Goal: Task Accomplishment & Management: Complete application form

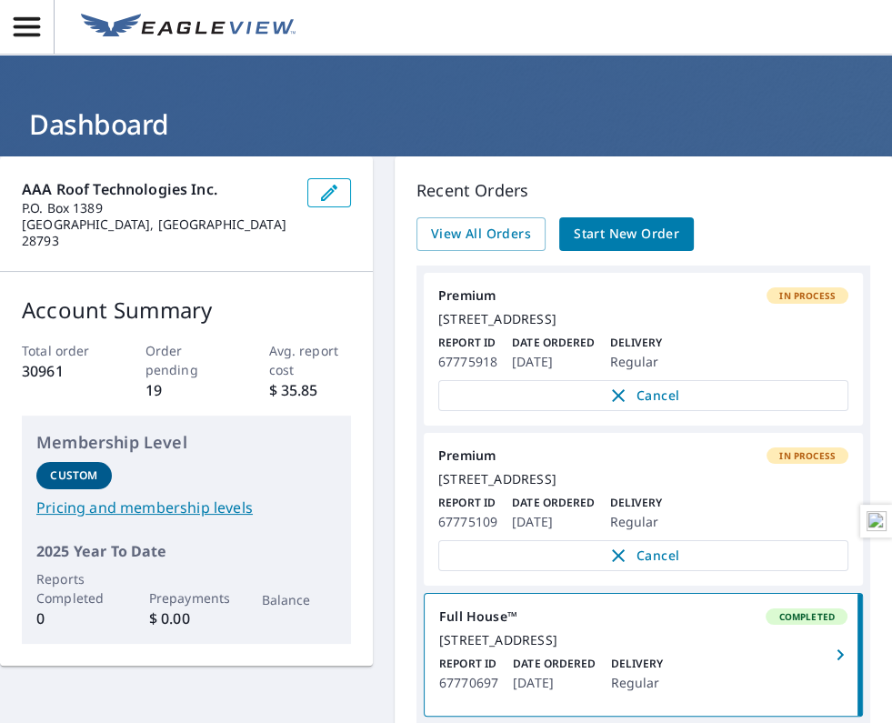
click at [655, 227] on span "Start New Order" at bounding box center [626, 234] width 105 height 23
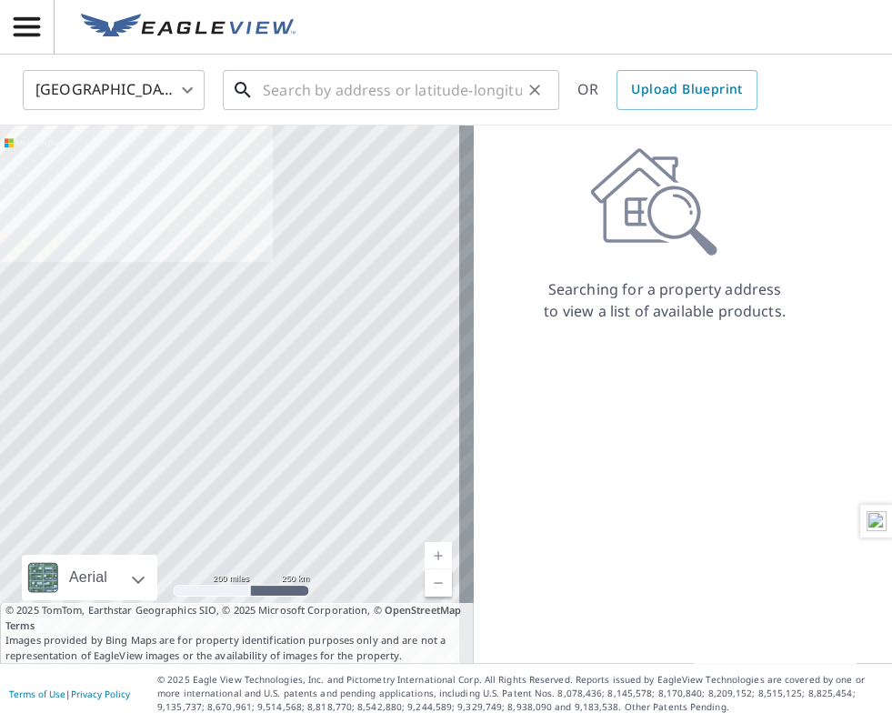
click at [410, 89] on input "text" at bounding box center [392, 90] width 259 height 51
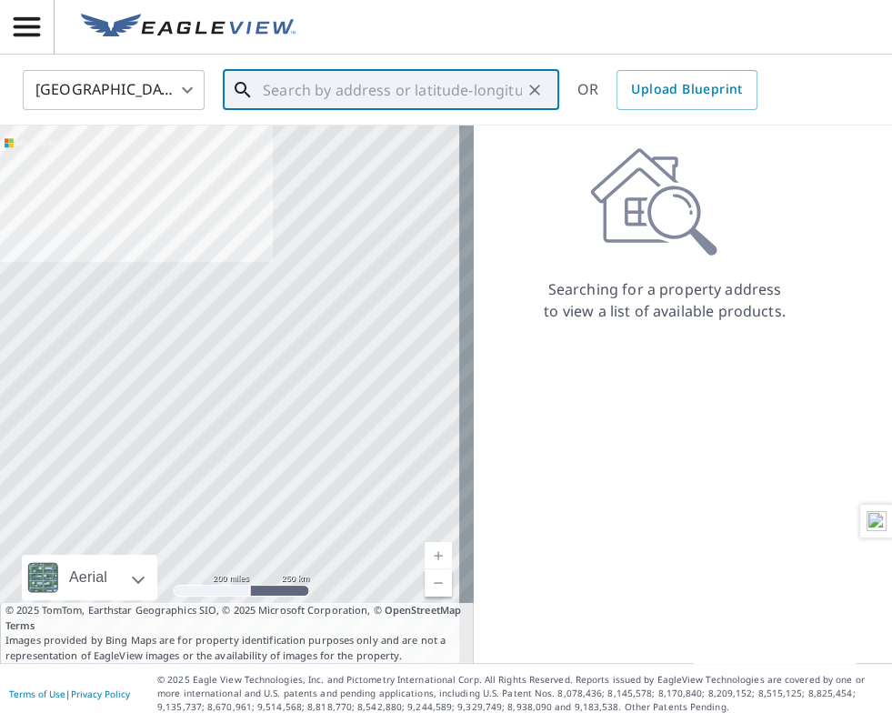
paste input "[STREET_ADDRESS]"
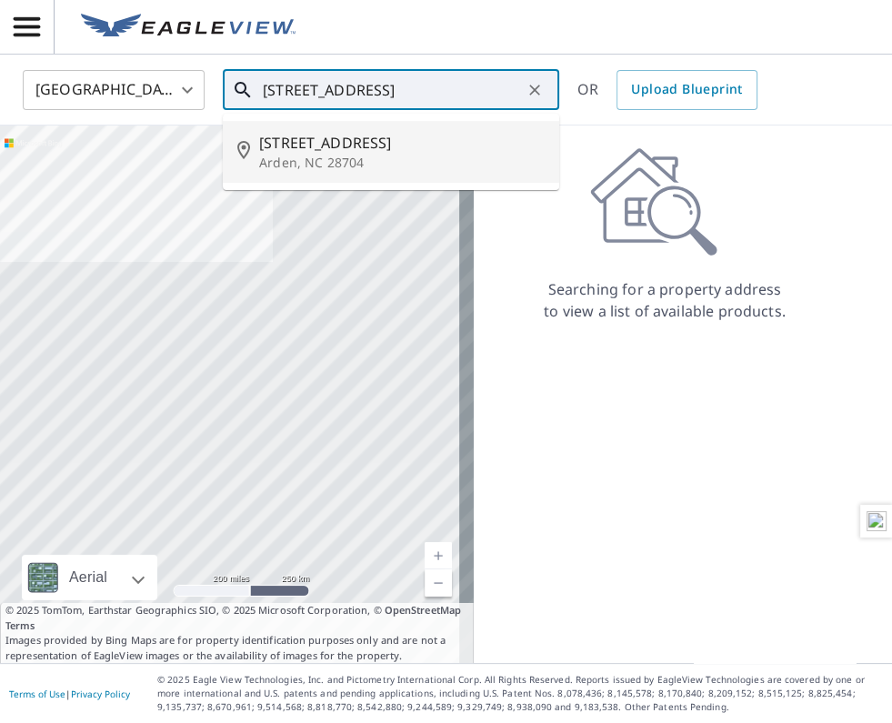
click at [316, 147] on span "[STREET_ADDRESS]" at bounding box center [401, 143] width 285 height 22
type input "[STREET_ADDRESS]"
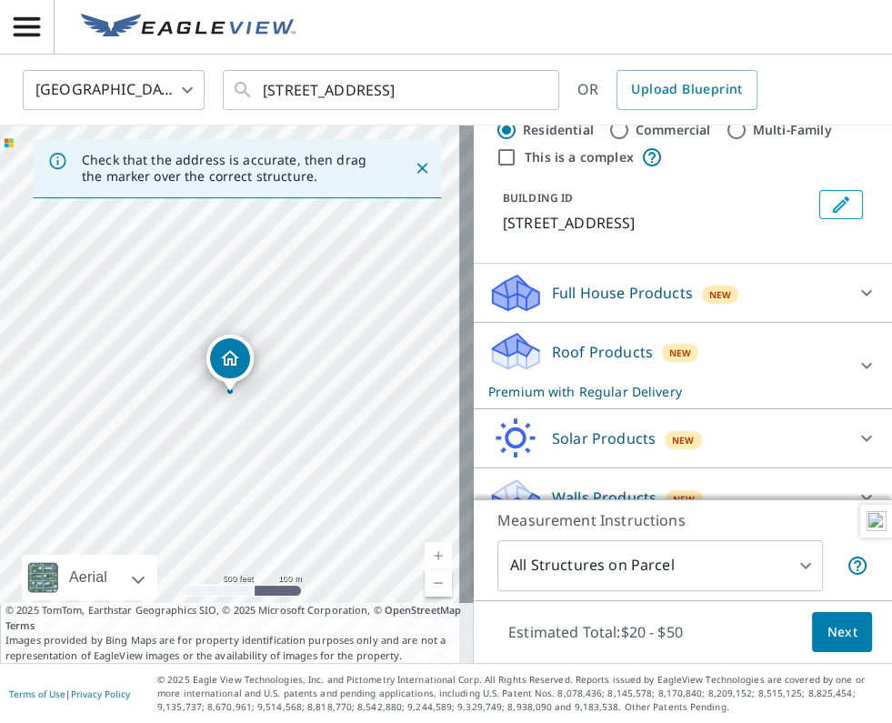
scroll to position [52, 0]
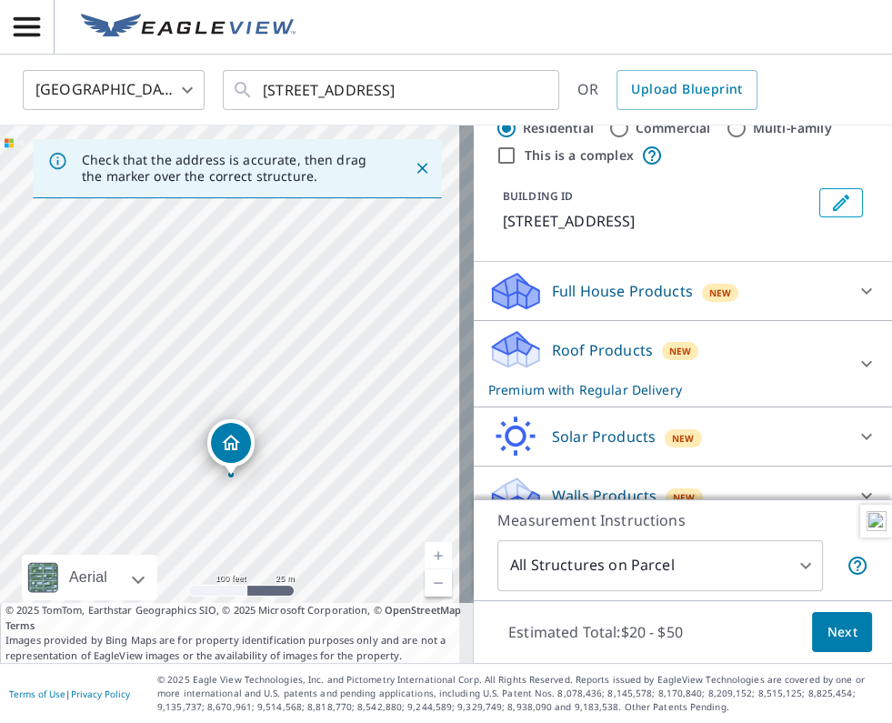
drag, startPoint x: 246, startPoint y: 428, endPoint x: 232, endPoint y: 452, distance: 27.8
click at [826, 623] on span "Next" at bounding box center [841, 632] width 31 height 23
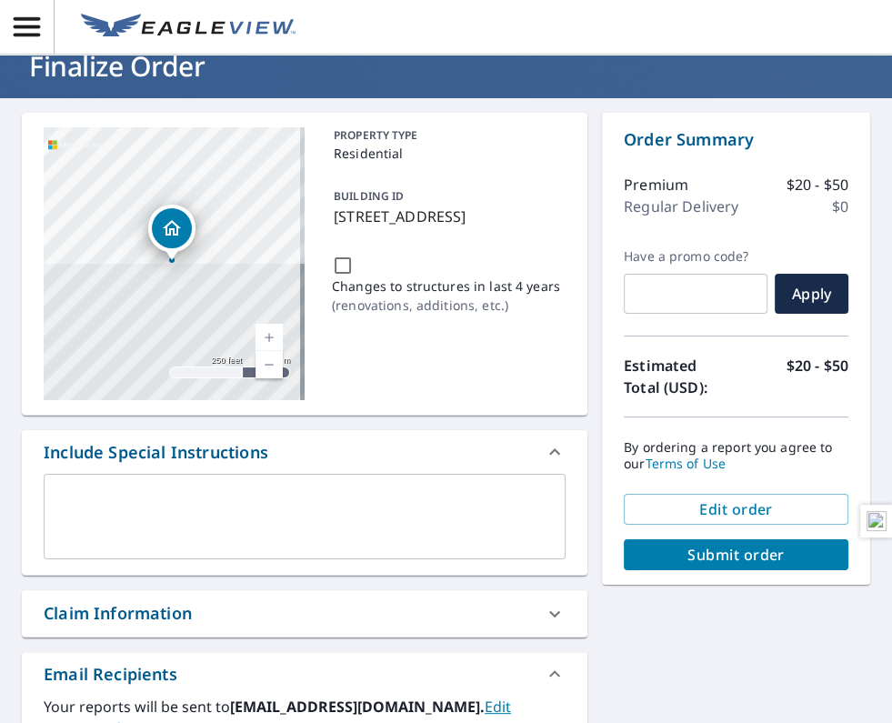
scroll to position [90, 0]
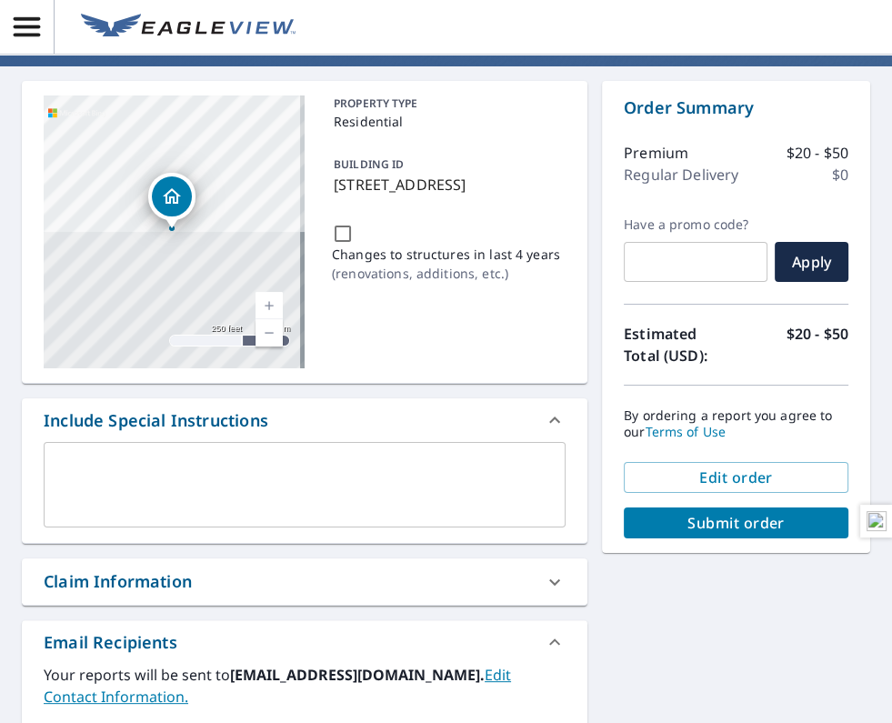
click at [372, 584] on div "Claim Information" at bounding box center [288, 581] width 489 height 25
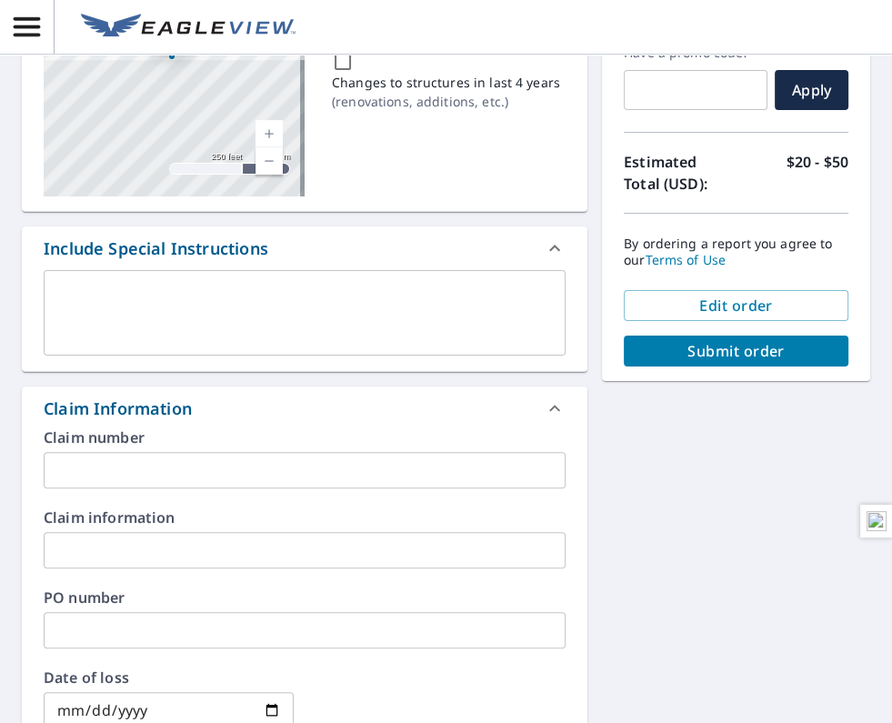
scroll to position [454, 0]
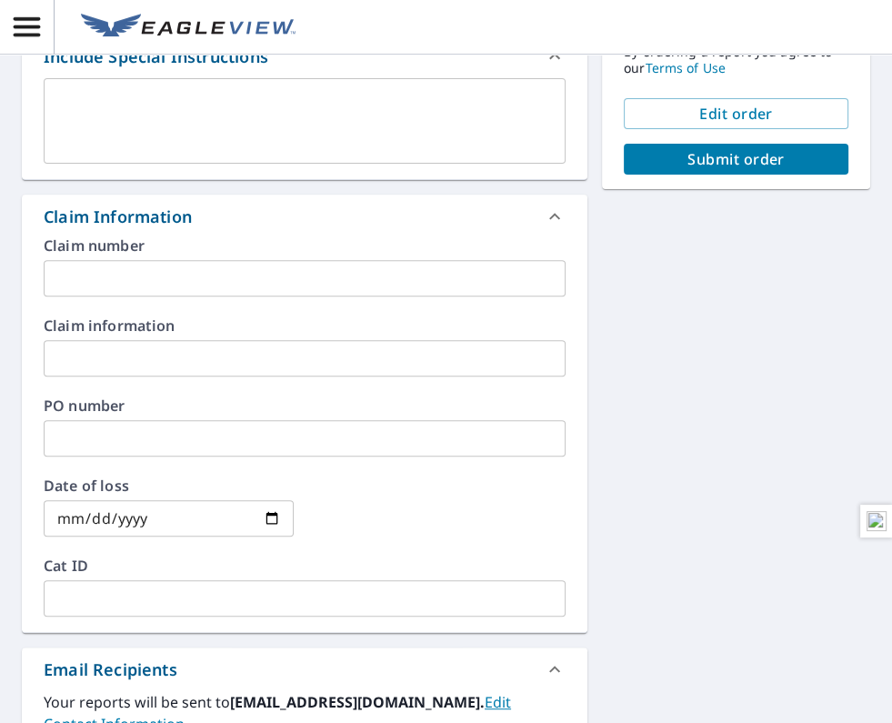
click at [148, 285] on input "text" at bounding box center [305, 278] width 522 height 36
paste input "Audubon Place #10 WoNum # 25-2339"
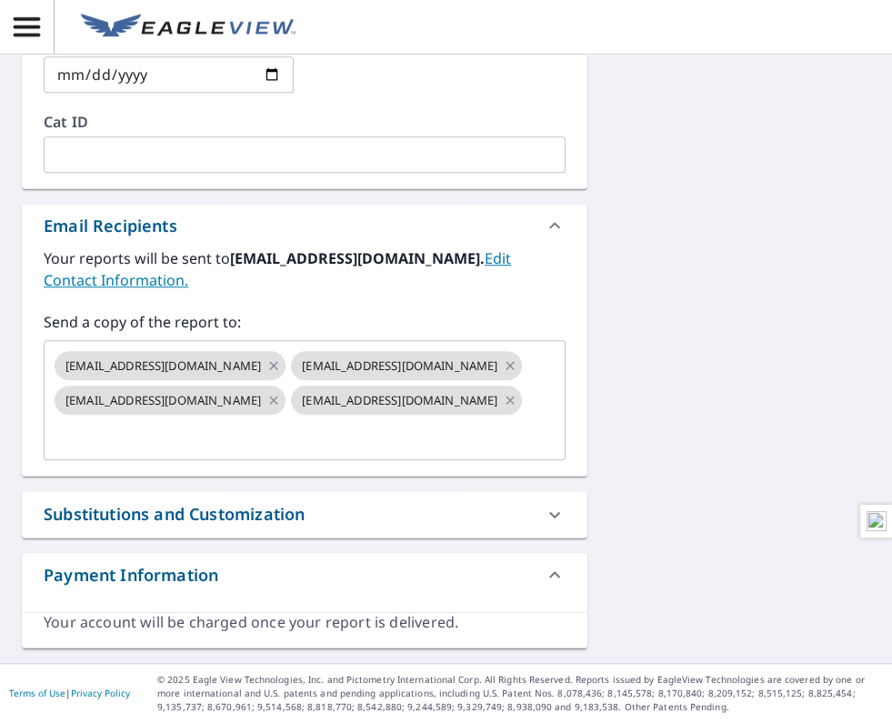
scroll to position [930, 0]
click at [506, 404] on icon at bounding box center [510, 399] width 8 height 8
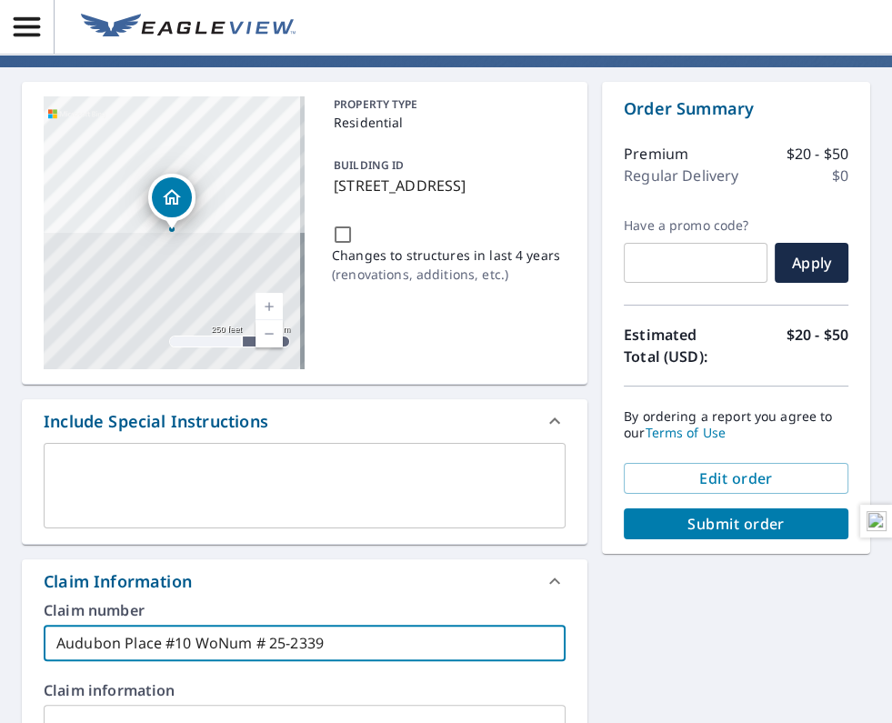
scroll to position [77, 0]
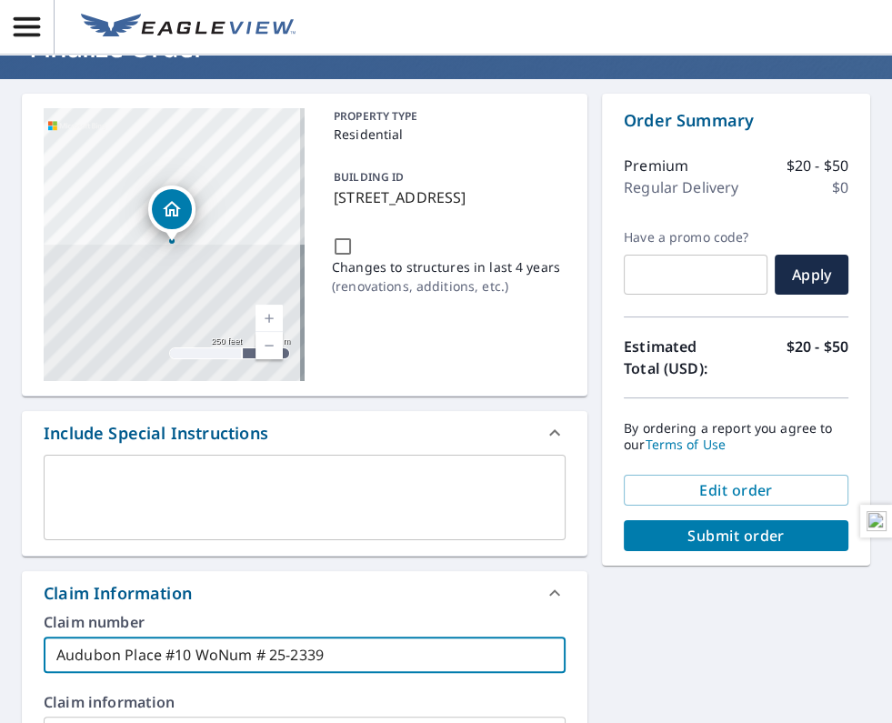
type input "Audubon Place #10 WoNum # 25-2339"
click at [732, 533] on span "Submit order" at bounding box center [735, 535] width 195 height 20
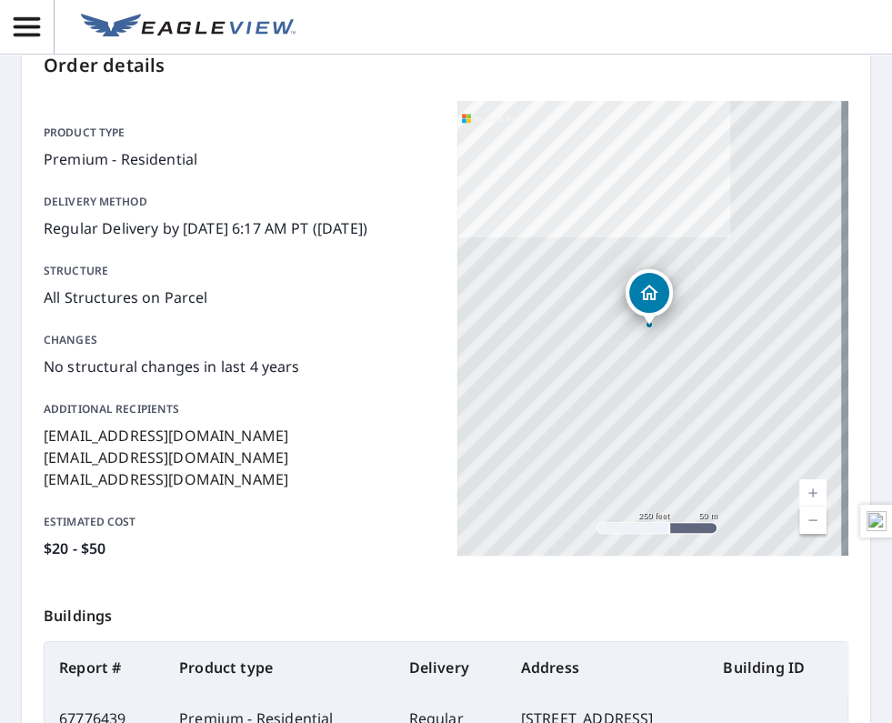
scroll to position [259, 0]
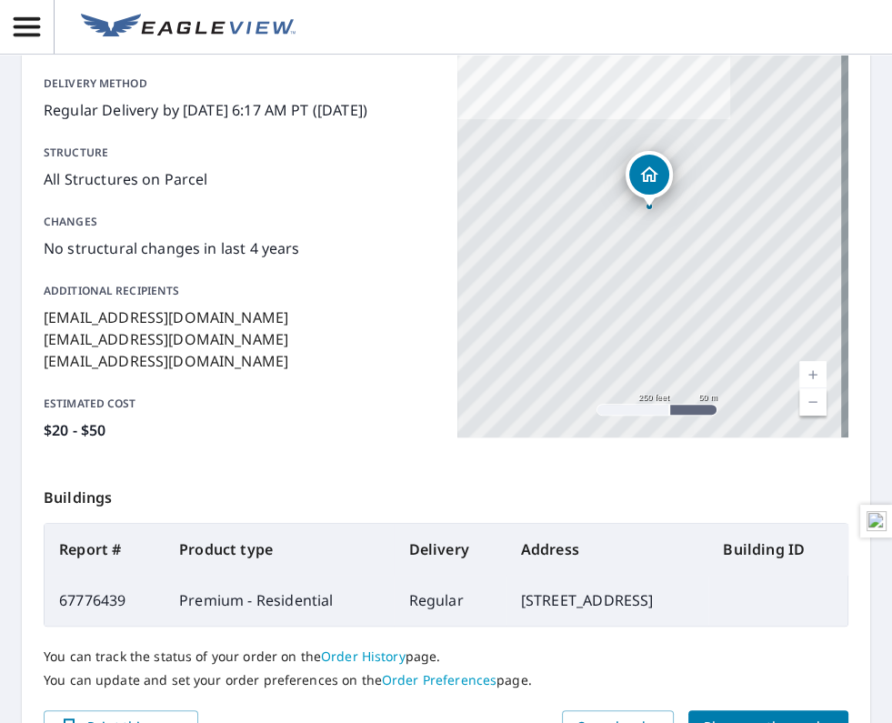
click at [83, 601] on td "67776439" at bounding box center [105, 600] width 120 height 51
copy td "67776439"
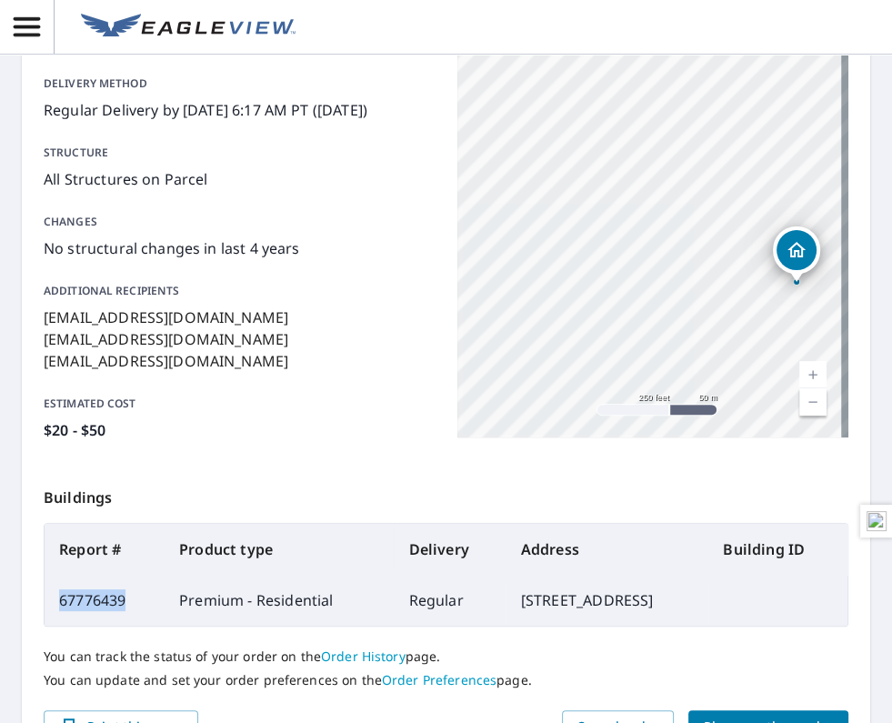
scroll to position [375, 0]
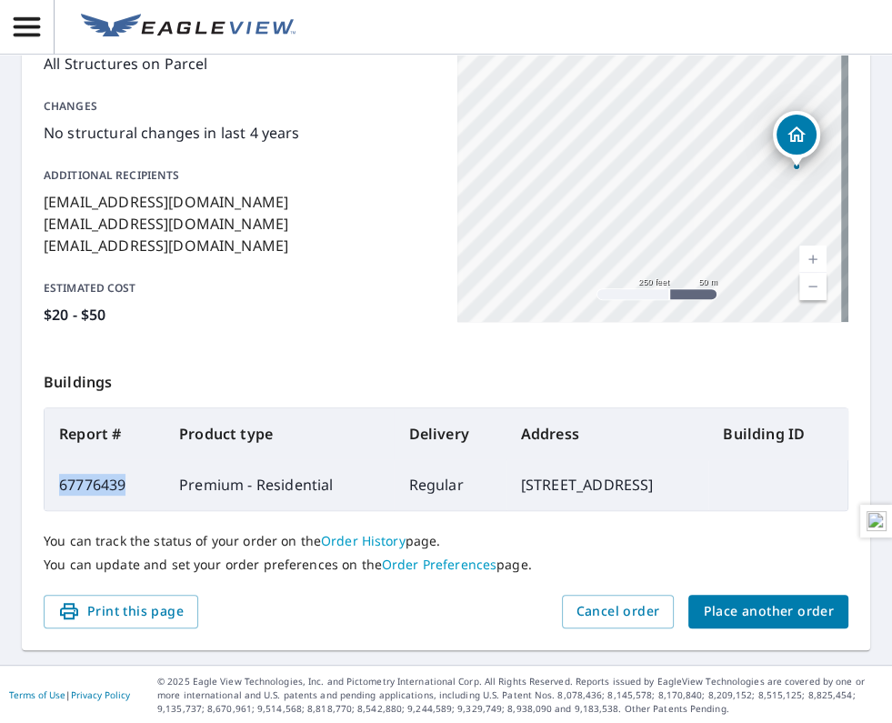
click at [778, 606] on span "Place another order" at bounding box center [768, 611] width 131 height 23
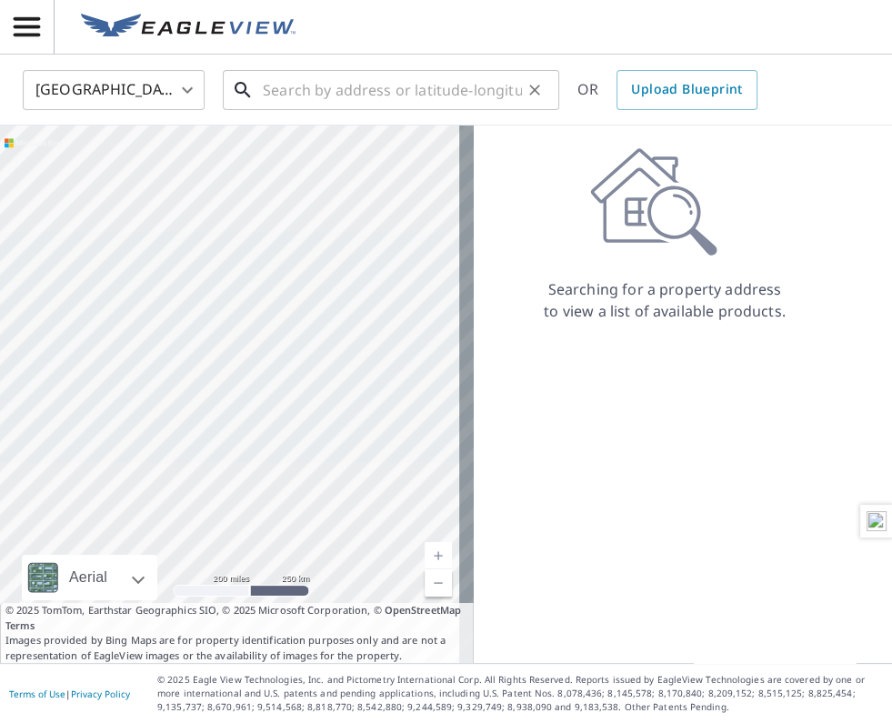
click at [355, 95] on input "text" at bounding box center [392, 90] width 259 height 51
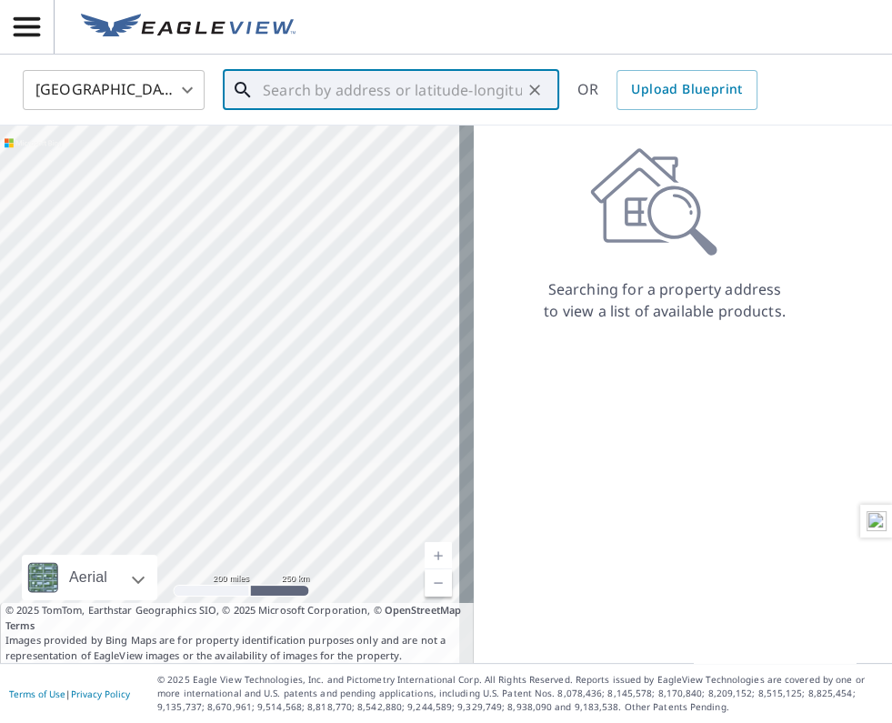
paste input "[STREET_ADDRESS]"
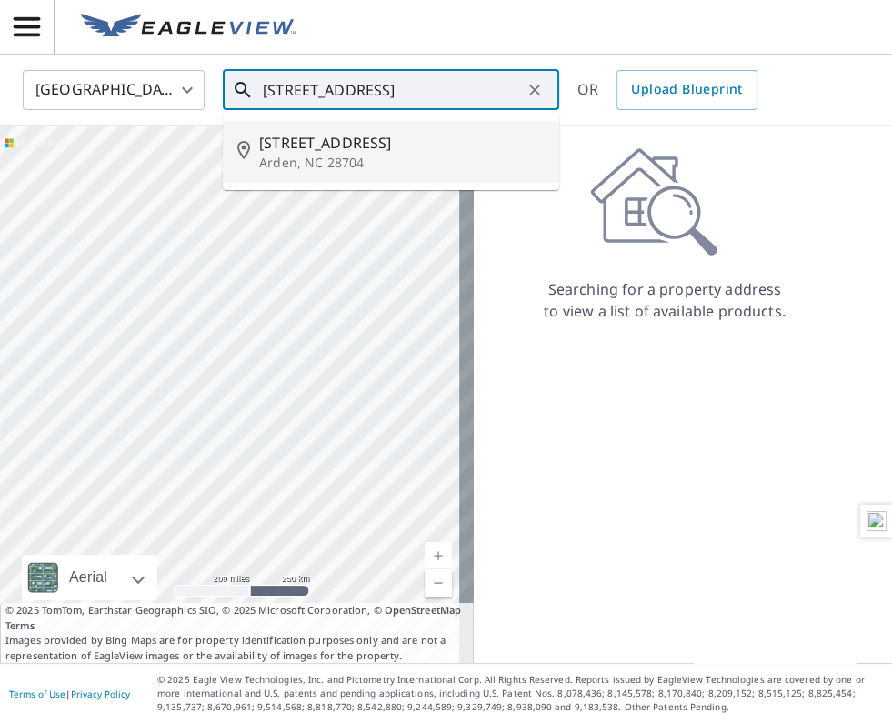
click at [311, 138] on span "[STREET_ADDRESS]" at bounding box center [401, 143] width 285 height 22
type input "[STREET_ADDRESS]"
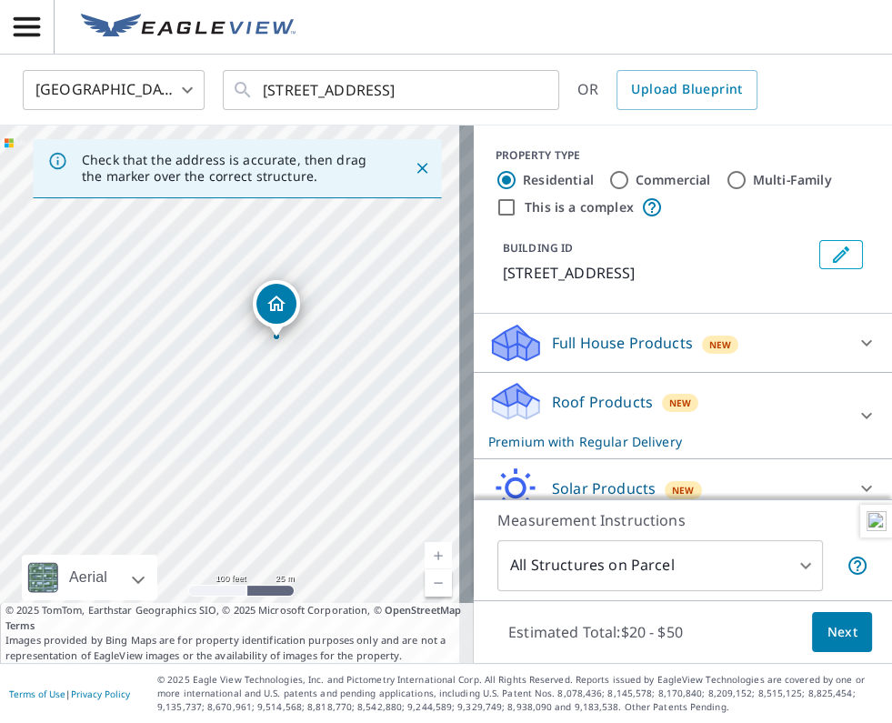
drag, startPoint x: 163, startPoint y: 430, endPoint x: 209, endPoint y: 375, distance: 71.6
click at [209, 375] on div "[STREET_ADDRESS]" at bounding box center [237, 393] width 474 height 537
drag, startPoint x: 278, startPoint y: 298, endPoint x: 249, endPoint y: 357, distance: 65.9
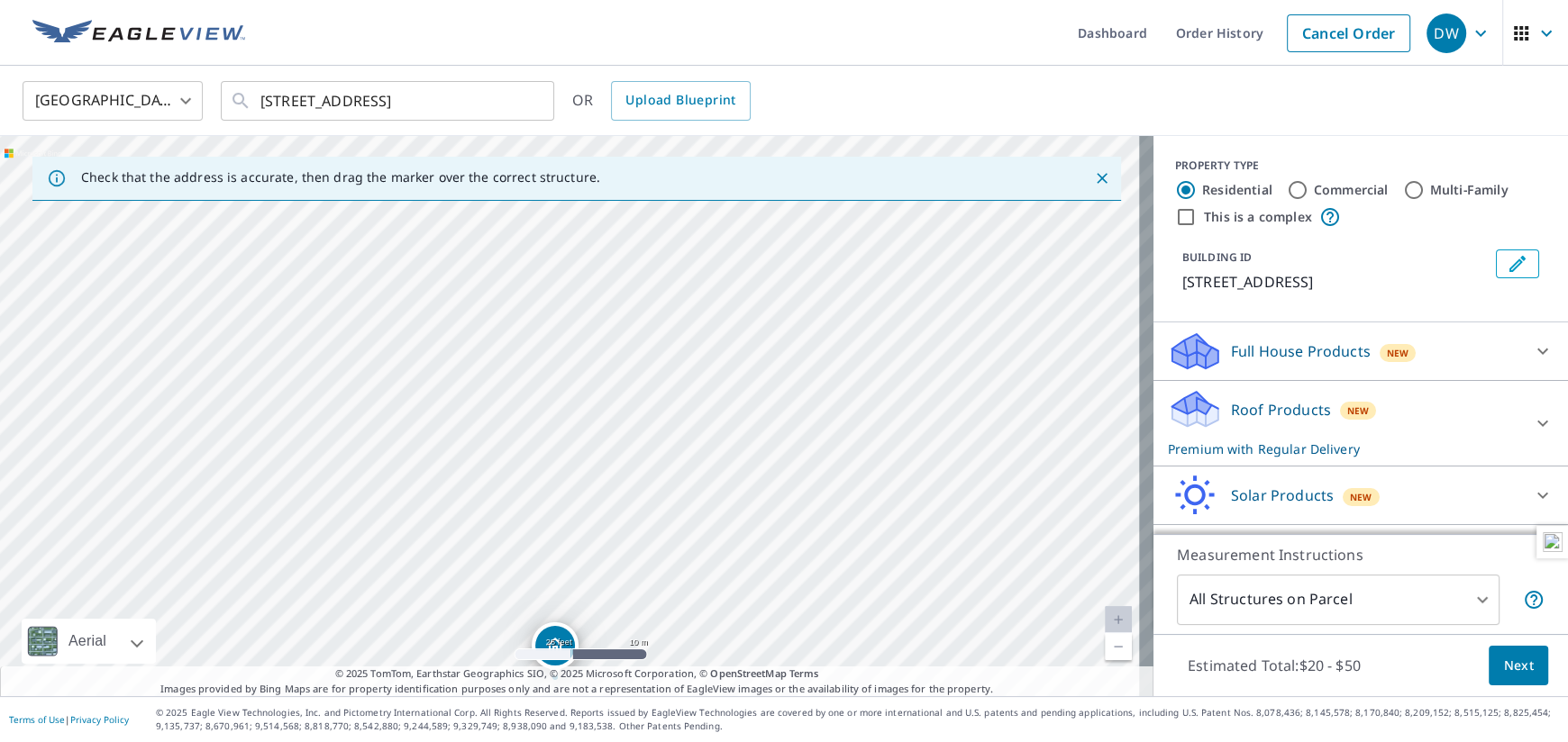
drag, startPoint x: 667, startPoint y: 435, endPoint x: 626, endPoint y: 611, distance: 180.7
click at [627, 617] on div "[STREET_ADDRESS]" at bounding box center [577, 415] width 1154 height 560
drag, startPoint x: 649, startPoint y: 368, endPoint x: 580, endPoint y: 347, distance: 72.1
click at [681, 225] on div "[STREET_ADDRESS]" at bounding box center [577, 415] width 1154 height 560
drag, startPoint x: 450, startPoint y: 490, endPoint x: 456, endPoint y: 346, distance: 144.1
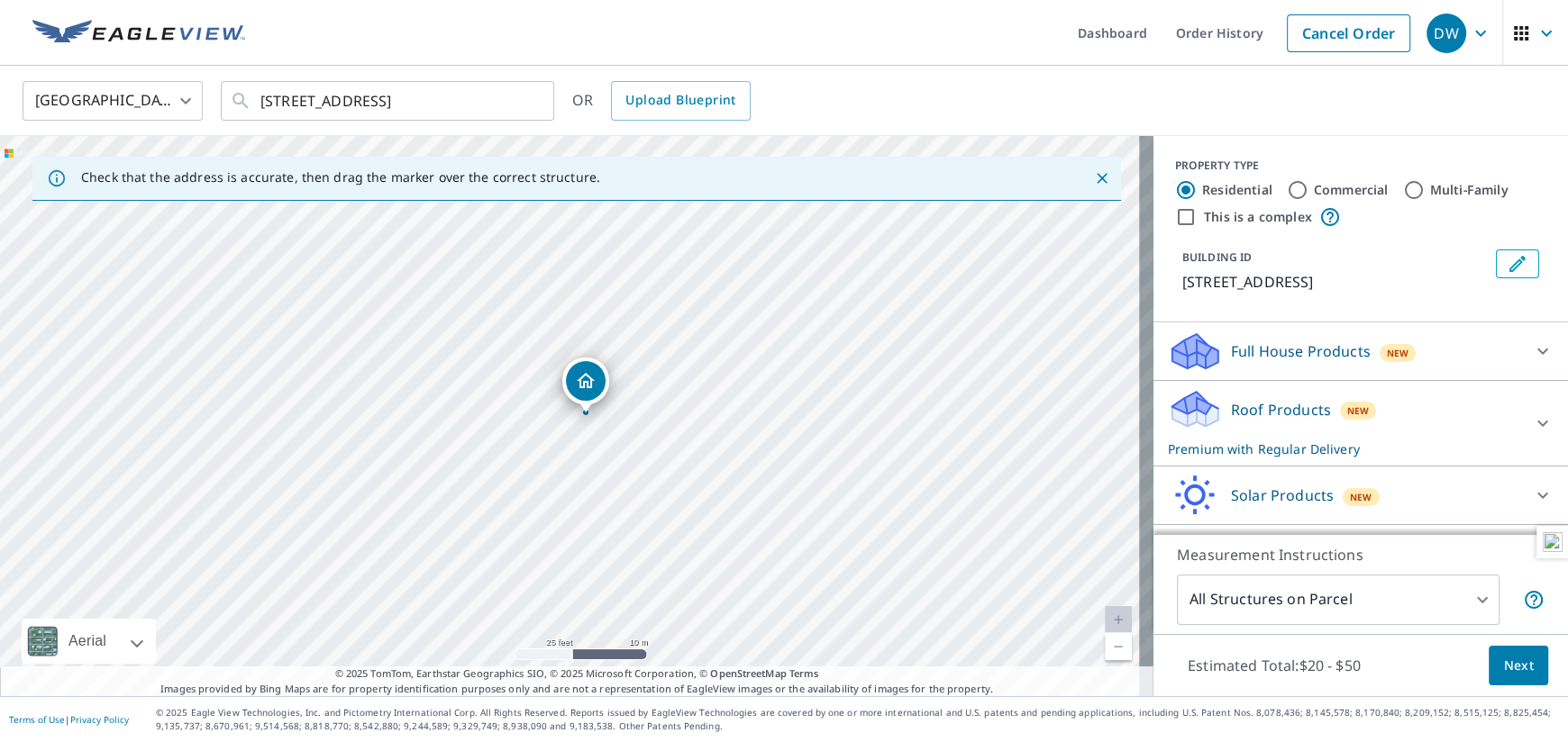
click at [456, 346] on div "[STREET_ADDRESS]" at bounding box center [577, 415] width 1154 height 560
drag, startPoint x: 583, startPoint y: 374, endPoint x: 650, endPoint y: 332, distance: 79.1
drag, startPoint x: 565, startPoint y: 383, endPoint x: 518, endPoint y: 405, distance: 51.9
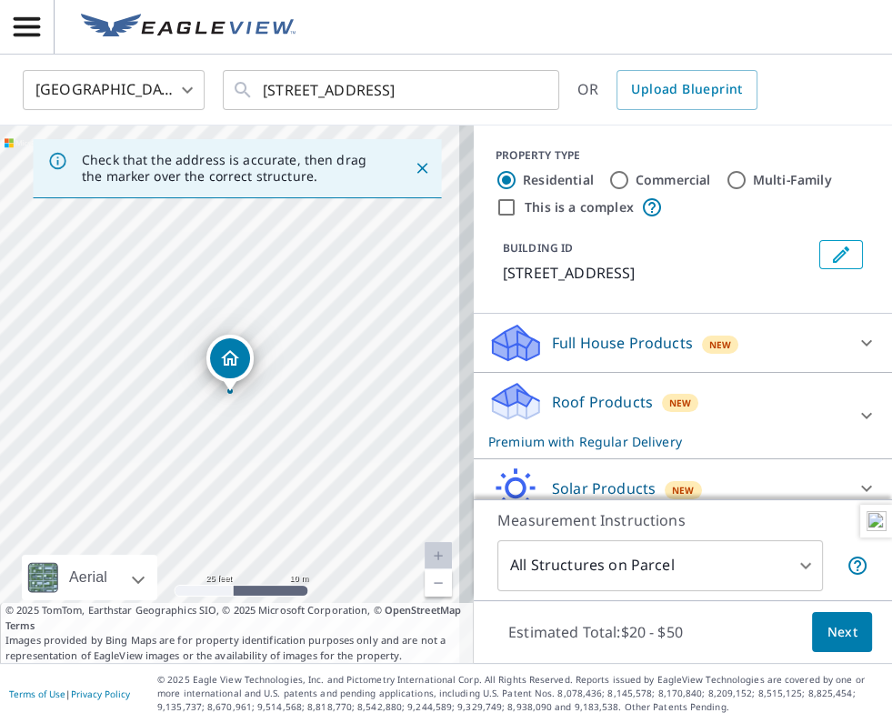
scroll to position [65, 0]
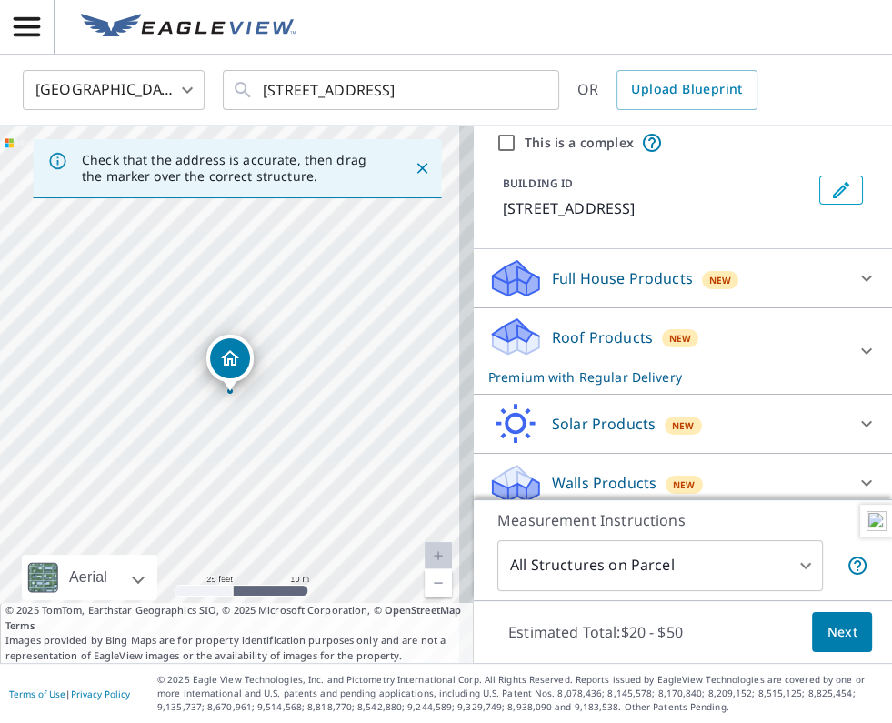
click at [826, 634] on span "Next" at bounding box center [841, 632] width 31 height 23
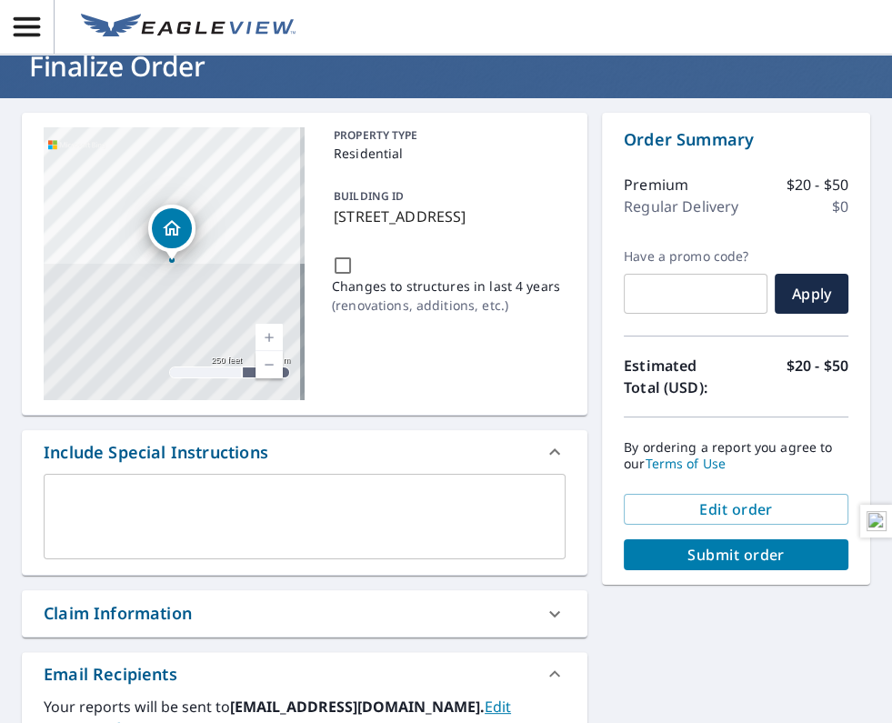
scroll to position [90, 0]
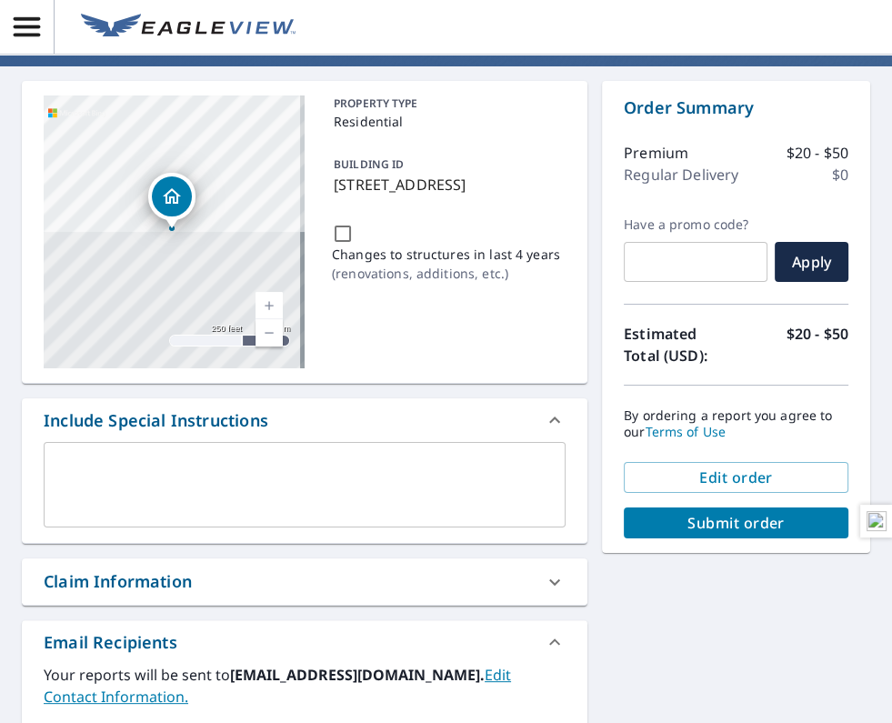
click at [122, 577] on div "Claim Information" at bounding box center [118, 581] width 148 height 25
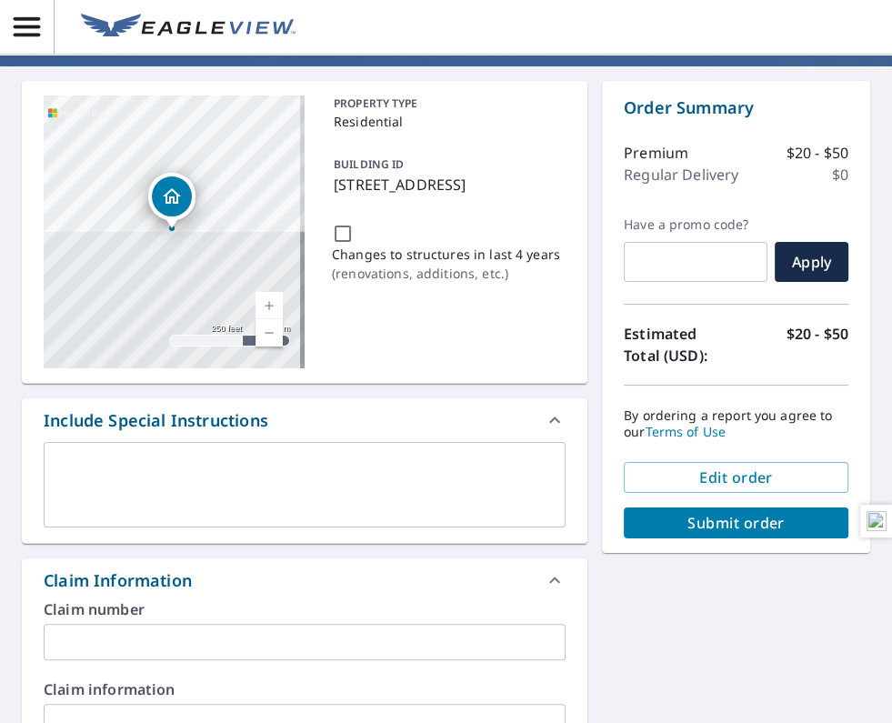
click at [134, 639] on input "text" at bounding box center [305, 642] width 522 height 36
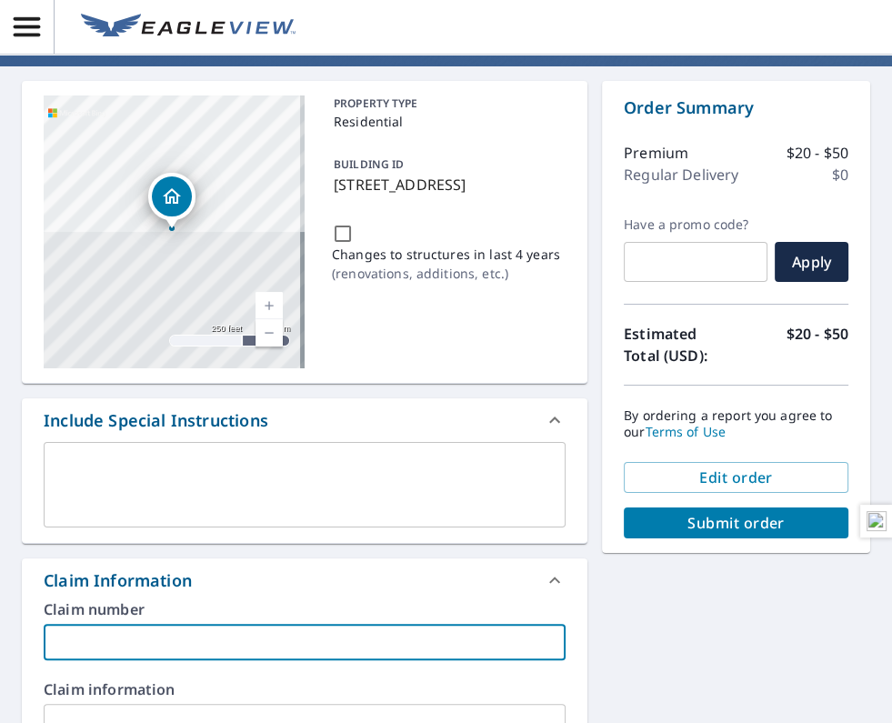
paste input "Audobon Place #11 WoNum # 25-2340"
type input "Audobon Place #11 WoNum # 25-2340"
click at [746, 522] on span "Submit order" at bounding box center [735, 523] width 195 height 20
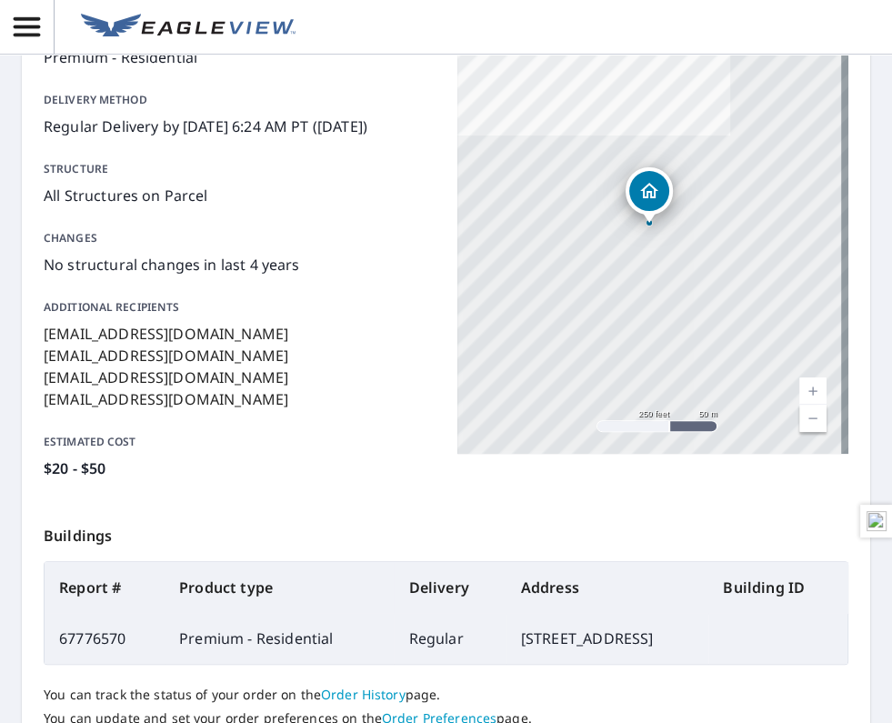
scroll to position [272, 0]
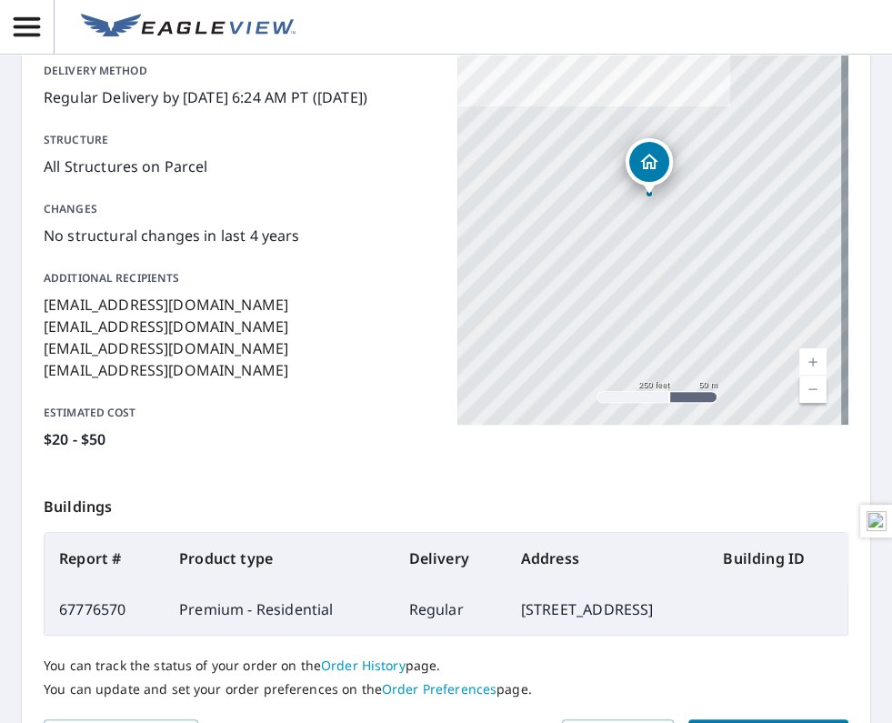
click at [96, 608] on td "67776570" at bounding box center [105, 609] width 120 height 51
copy td "67776570"
